Goal: Task Accomplishment & Management: Manage account settings

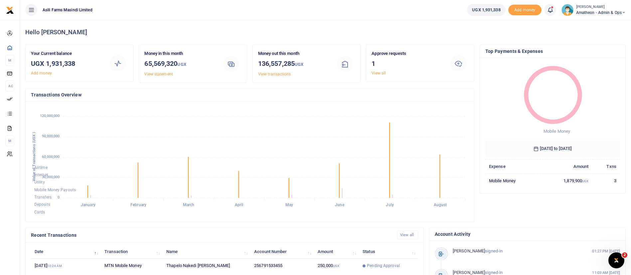
scroll to position [122, 0]
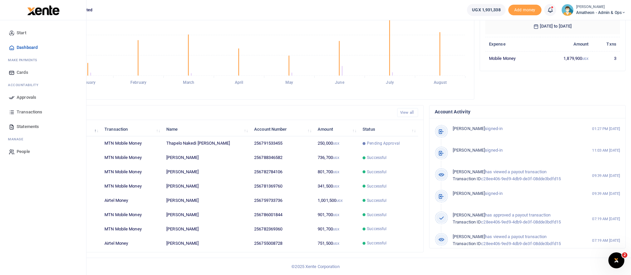
click at [26, 95] on span "Approvals" at bounding box center [27, 97] width 20 height 7
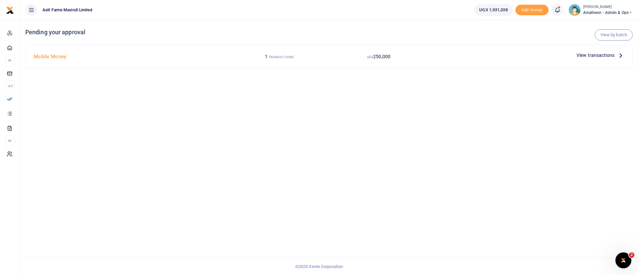
click at [599, 54] on span "View transactions" at bounding box center [596, 55] width 38 height 7
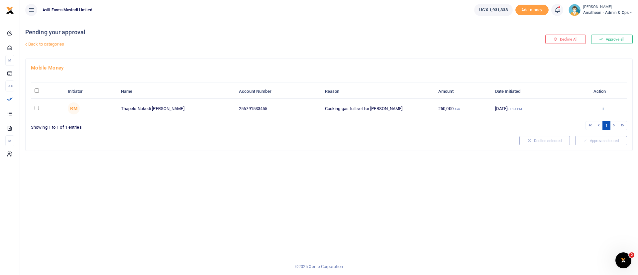
click at [603, 108] on icon at bounding box center [603, 108] width 4 height 5
click at [578, 146] on link "Details" at bounding box center [579, 148] width 53 height 9
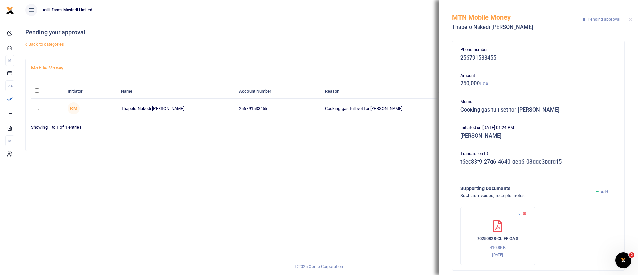
click at [519, 215] on icon at bounding box center [519, 214] width 4 height 4
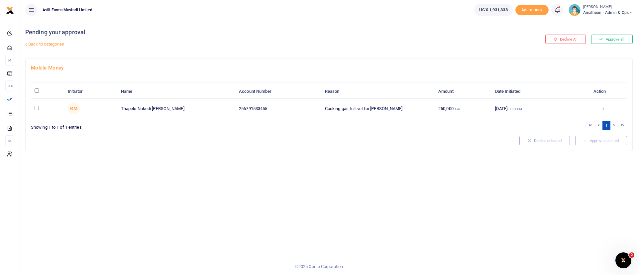
click at [38, 92] on input "\a \a : activate to sort column descending" at bounding box center [37, 90] width 4 height 4
checkbox input "true"
click at [602, 140] on button "Approve selected (1)" at bounding box center [599, 140] width 57 height 9
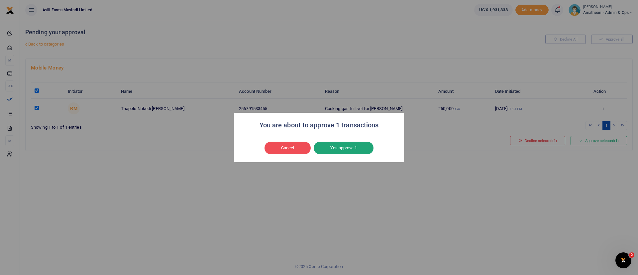
click at [353, 149] on button "Yes approve 1" at bounding box center [344, 148] width 60 height 13
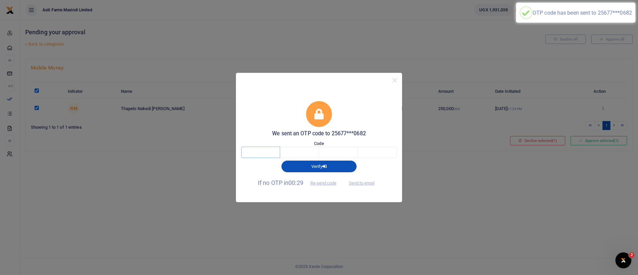
click at [278, 149] on input "text" at bounding box center [260, 152] width 39 height 11
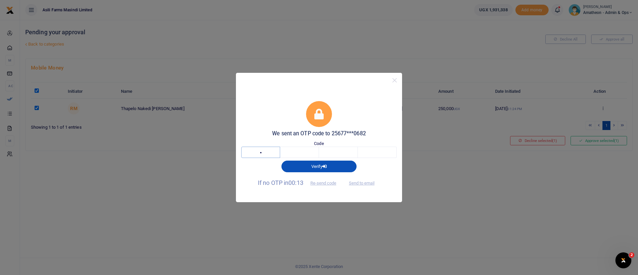
type input "1"
type input "0"
type input "5"
type input "0"
